Goal: Information Seeking & Learning: Find specific fact

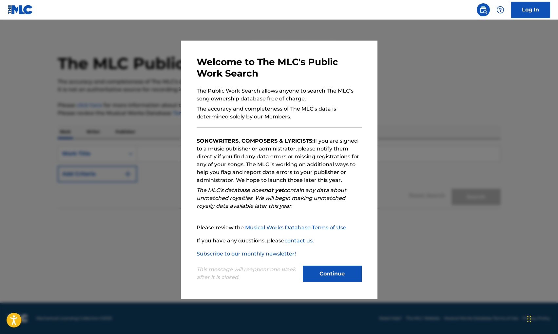
click at [332, 277] on button "Continue" at bounding box center [332, 274] width 59 height 16
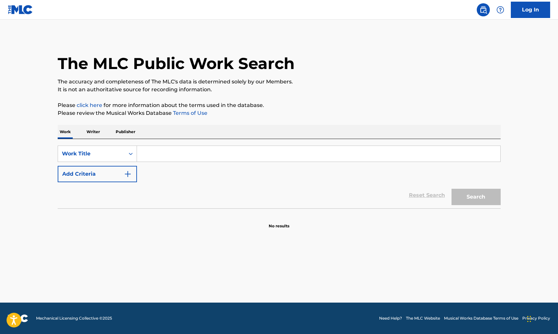
click at [209, 155] on input "Search Form" at bounding box center [318, 154] width 363 height 16
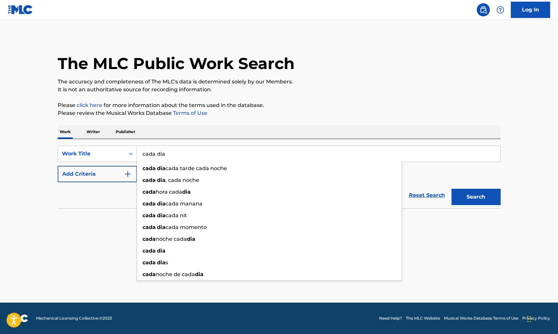
type input "cada dia"
click at [475, 197] on button "Search" at bounding box center [475, 197] width 49 height 16
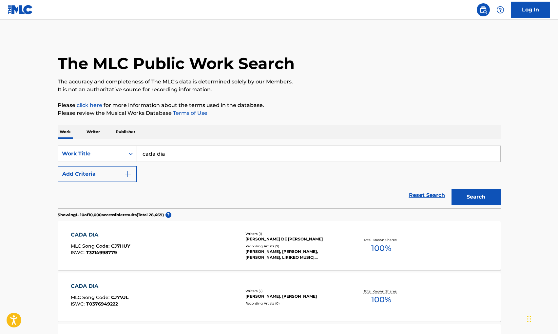
click at [127, 135] on p "Publisher" at bounding box center [126, 132] width 24 height 14
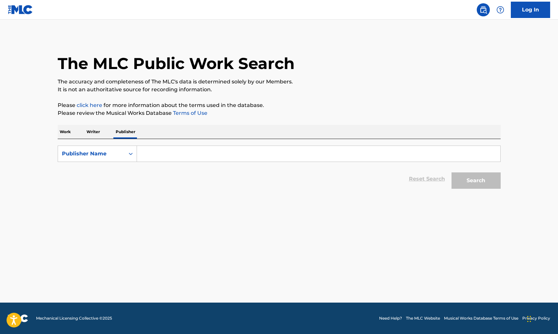
click at [154, 150] on input "Search Form" at bounding box center [318, 154] width 363 height 16
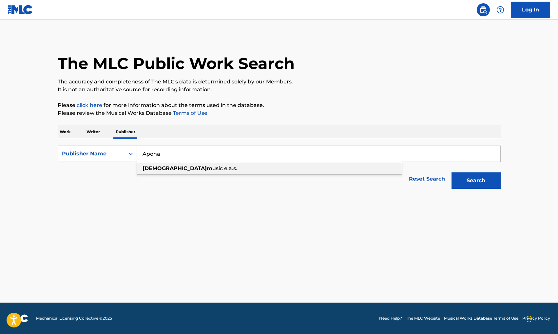
drag, startPoint x: 160, startPoint y: 167, endPoint x: 183, endPoint y: 171, distance: 23.6
click at [207, 171] on span "music e.a.s." at bounding box center [222, 168] width 30 height 6
type input "apoha music e.a.s."
click at [470, 181] on button "Search" at bounding box center [475, 181] width 49 height 16
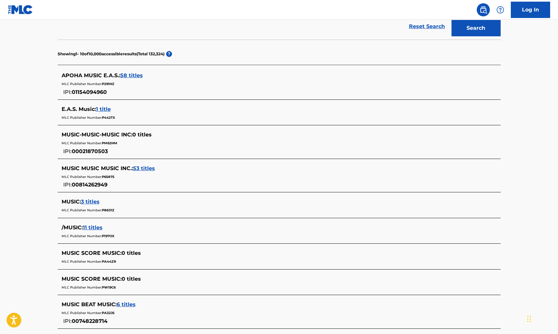
scroll to position [153, 0]
click at [130, 75] on span "58 titles" at bounding box center [131, 75] width 23 height 6
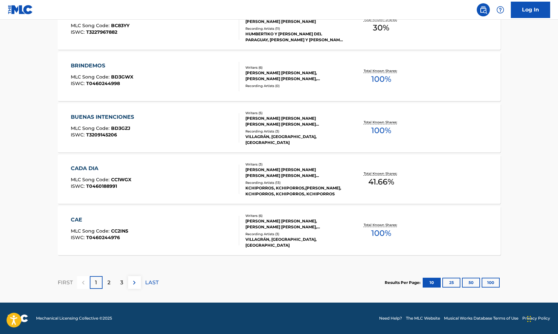
scroll to position [494, 0]
click at [135, 282] on img at bounding box center [134, 283] width 8 height 8
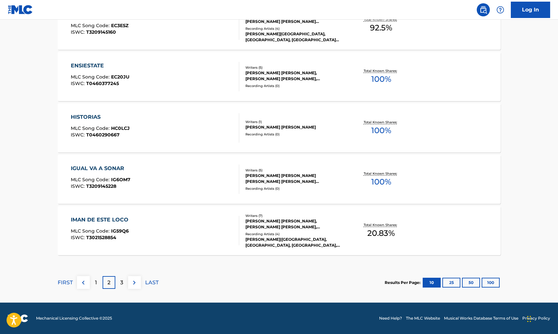
click at [447, 282] on button "25" at bounding box center [451, 283] width 18 height 10
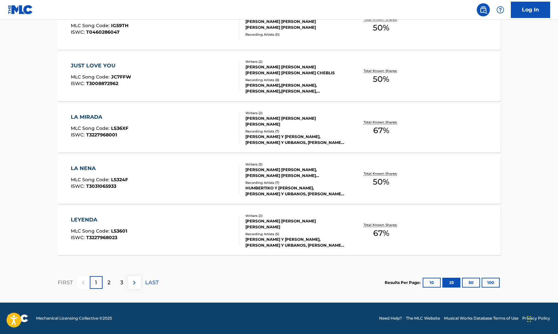
scroll to position [1265, 0]
click at [470, 282] on button "50" at bounding box center [471, 283] width 18 height 10
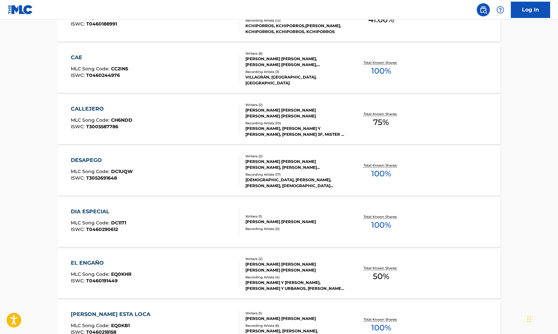
scroll to position [657, 0]
click at [169, 169] on div "DESAPEGO MLC Song Code : DC1UQW ISWC : T3052691648" at bounding box center [155, 170] width 168 height 29
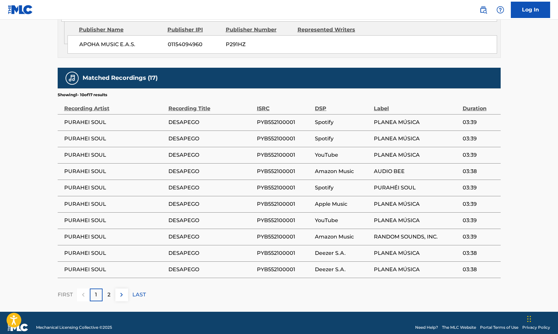
scroll to position [399, 0]
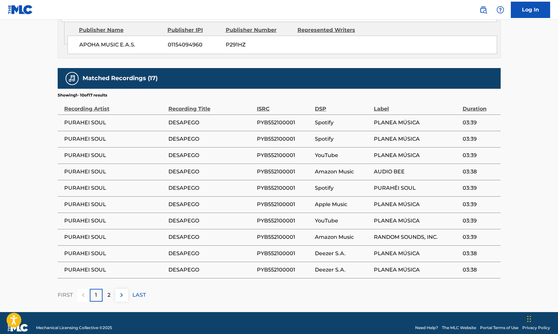
click at [143, 291] on p "LAST" at bounding box center [138, 295] width 13 height 8
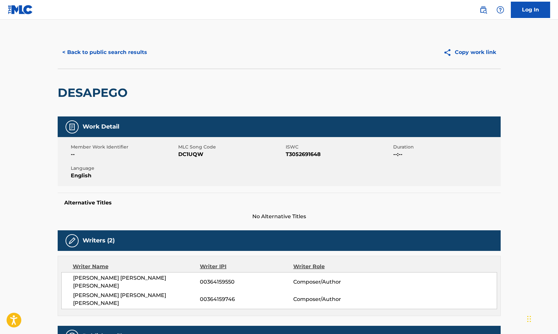
scroll to position [0, 0]
